Goal: Navigation & Orientation: Find specific page/section

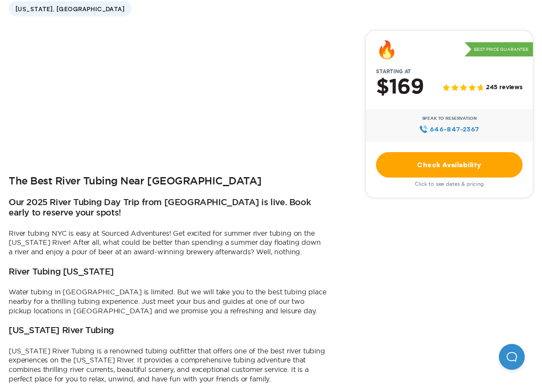
scroll to position [288, 0]
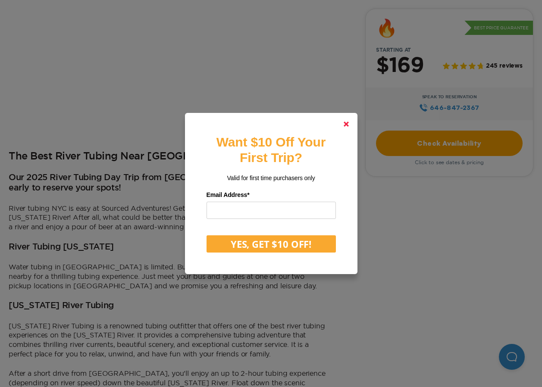
click at [348, 123] on polygon at bounding box center [346, 124] width 5 height 5
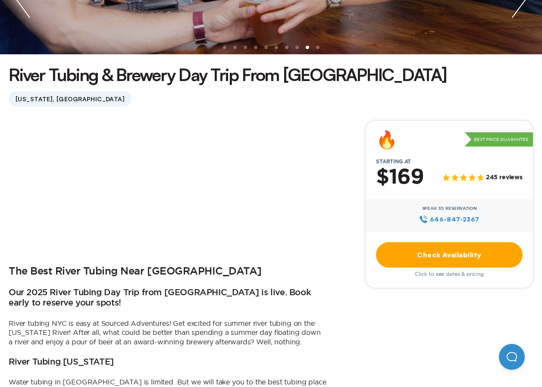
scroll to position [0, 0]
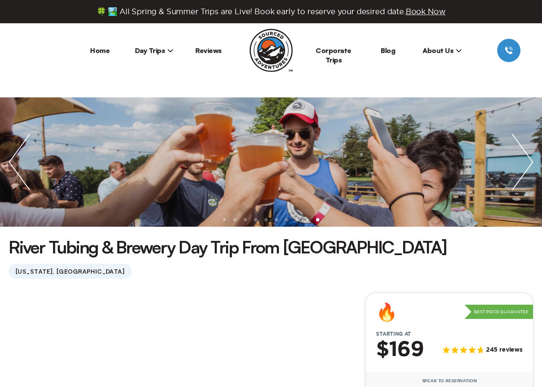
click at [164, 51] on span "Day Trips" at bounding box center [154, 50] width 39 height 9
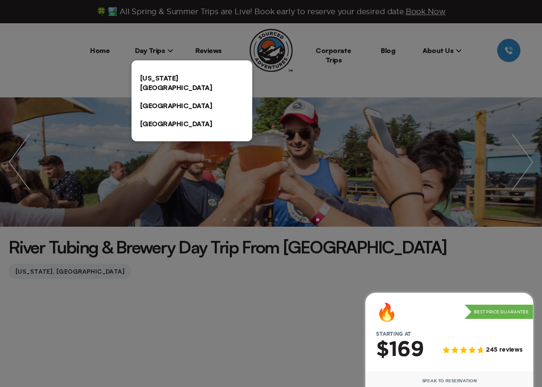
click at [40, 56] on div at bounding box center [271, 193] width 542 height 387
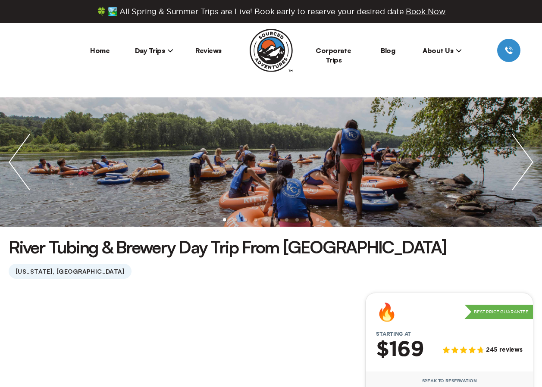
click at [142, 47] on span "Day Trips" at bounding box center [154, 50] width 39 height 9
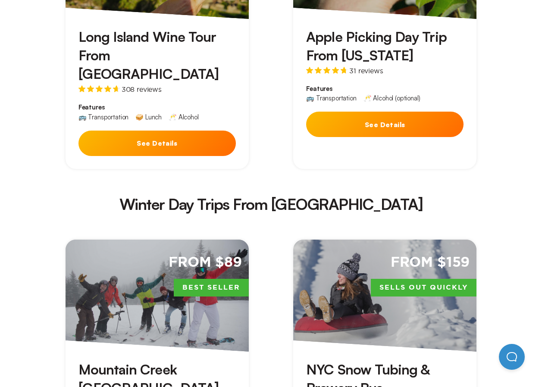
scroll to position [1725, 0]
